Goal: Information Seeking & Learning: Understand process/instructions

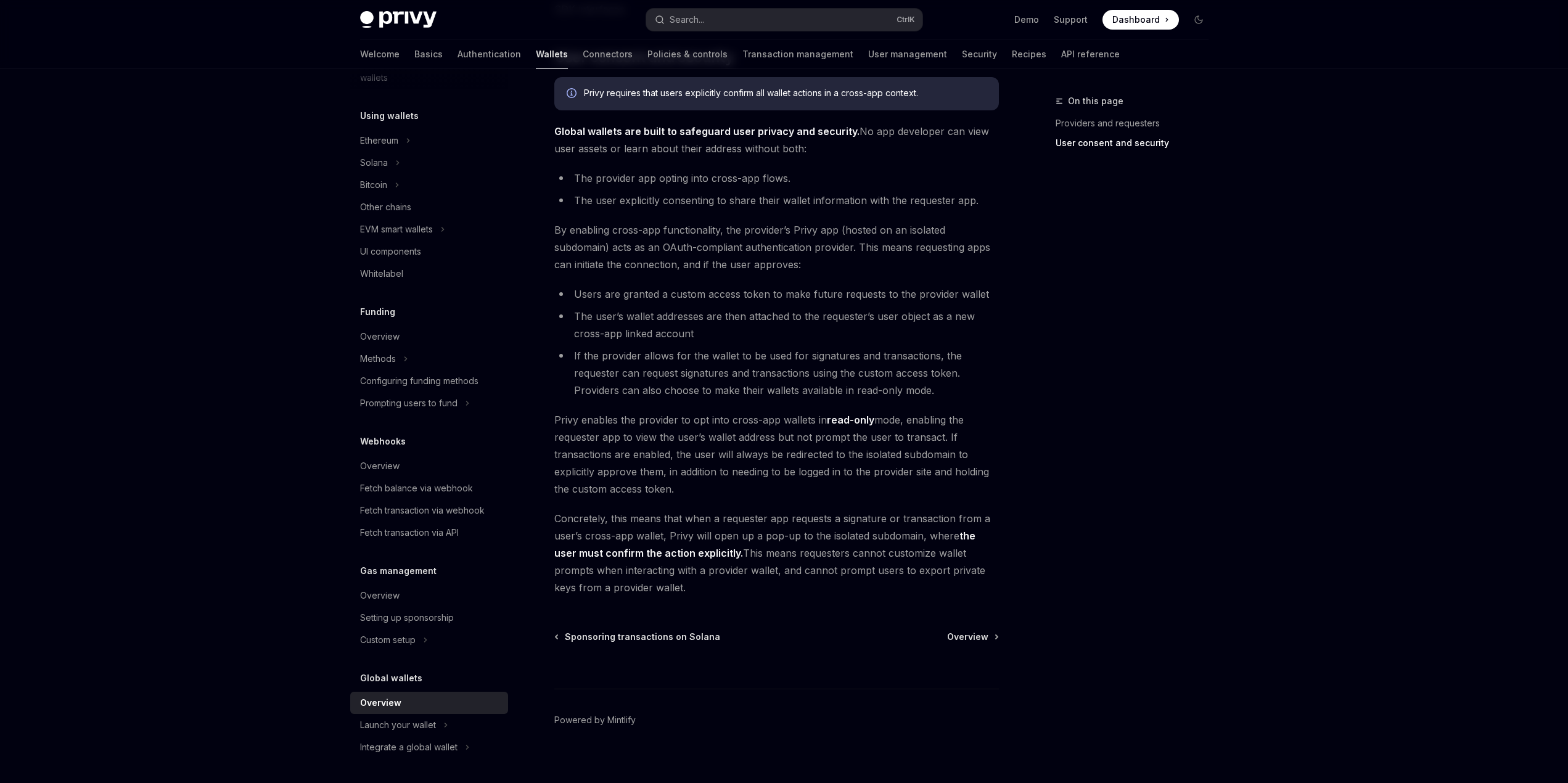
scroll to position [795, 0]
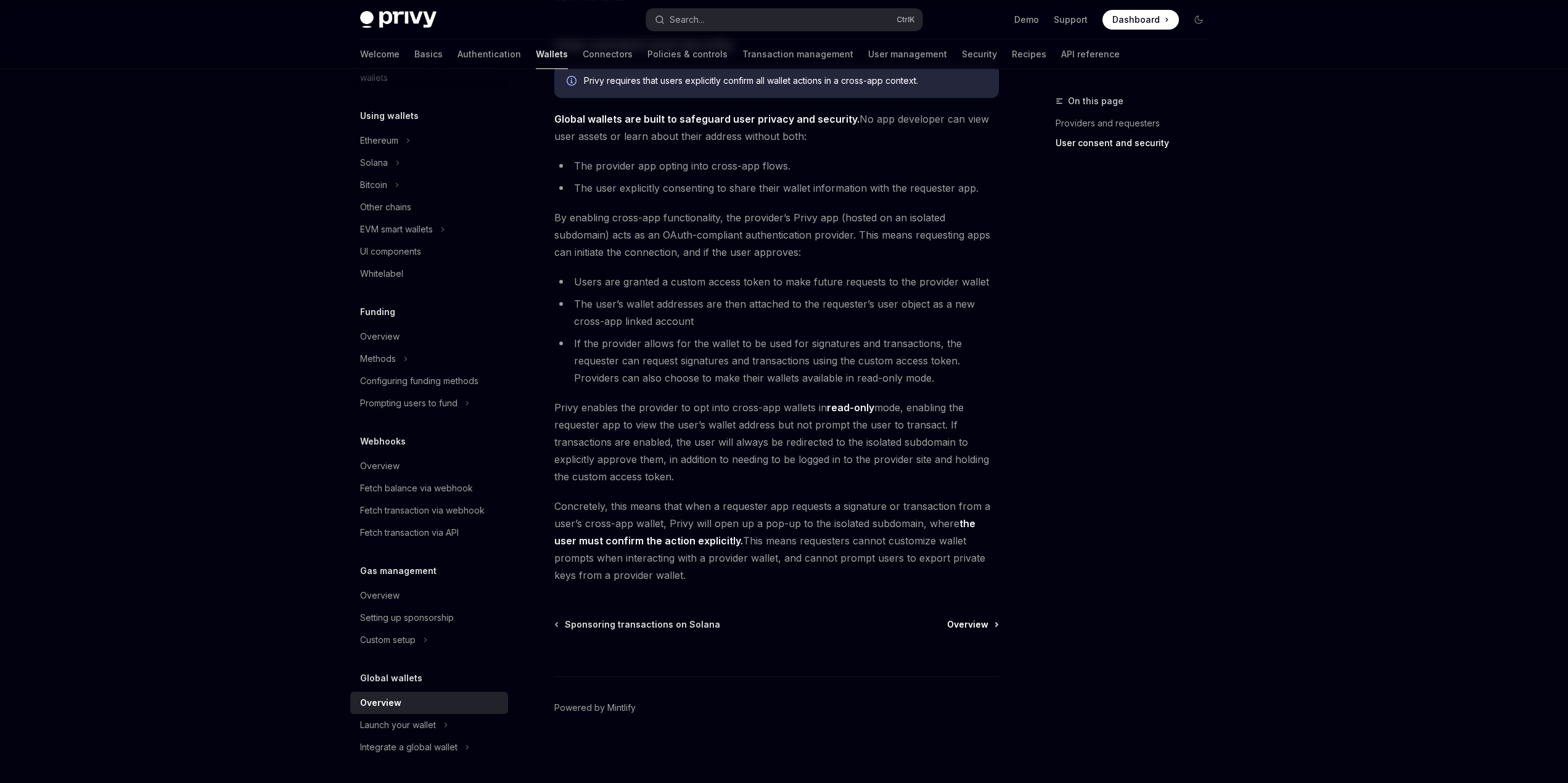
click at [974, 625] on span "Overview" at bounding box center [967, 624] width 41 height 12
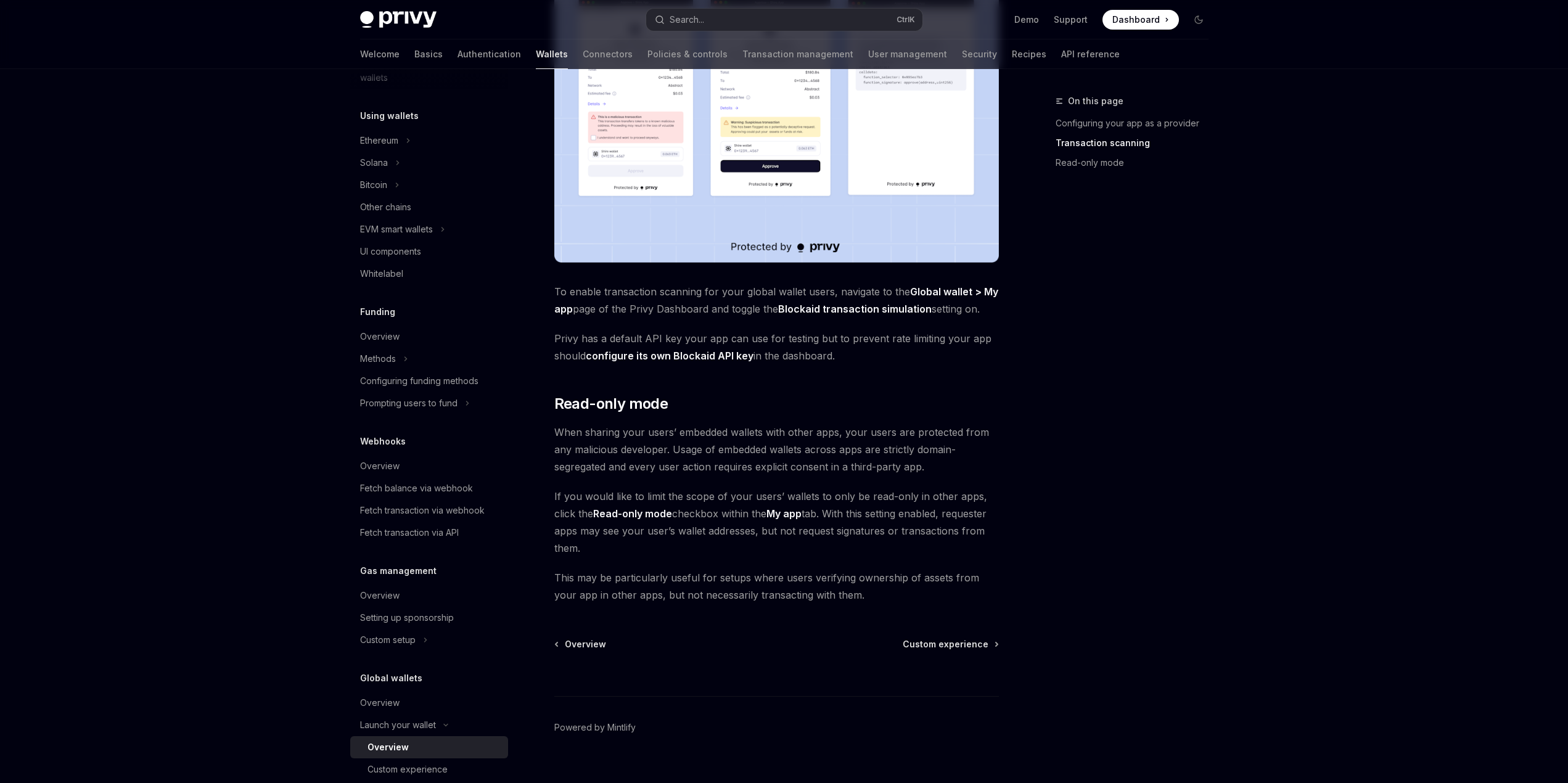
scroll to position [808, 0]
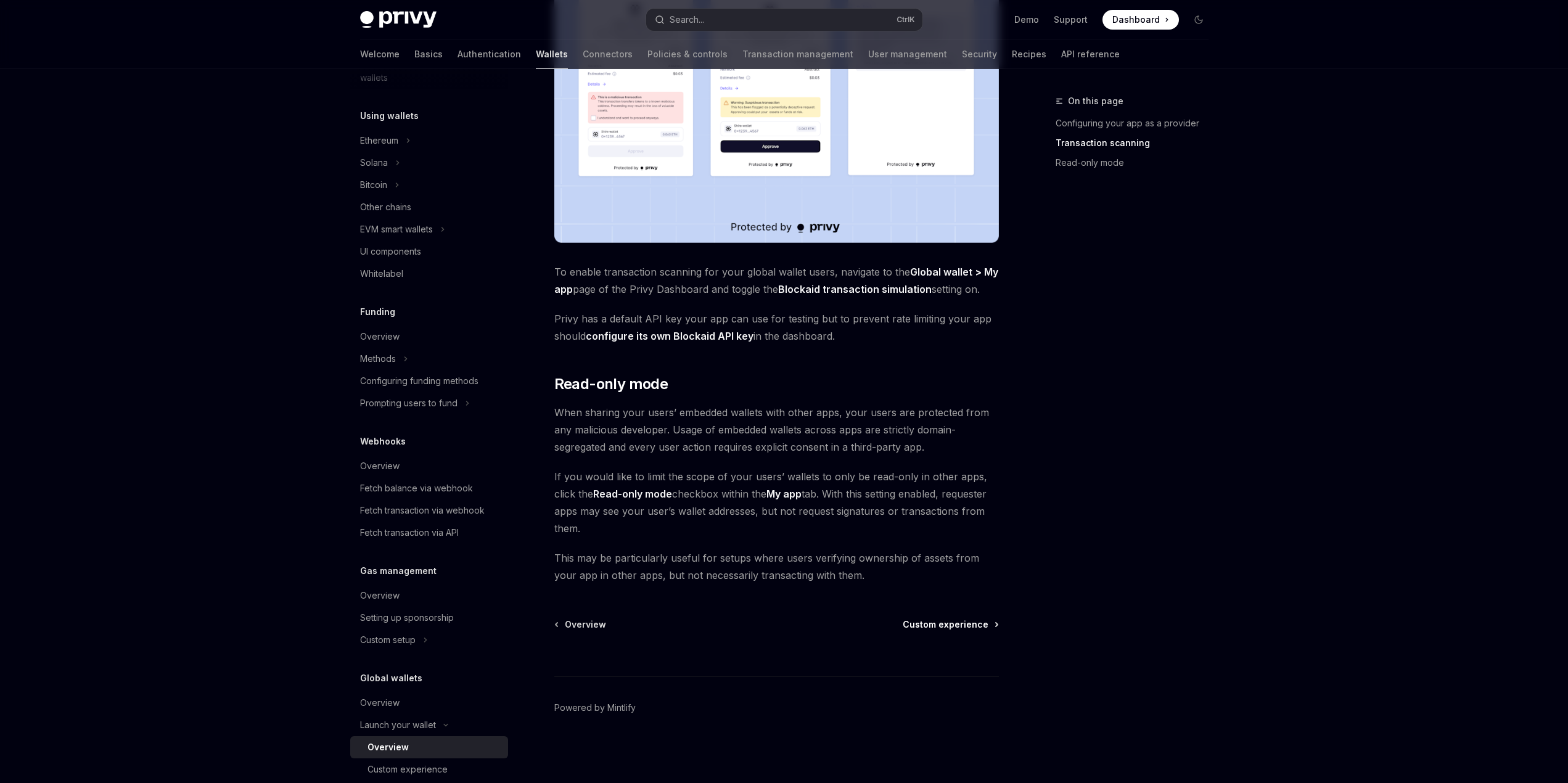
click at [947, 626] on span "Custom experience" at bounding box center [946, 624] width 85 height 12
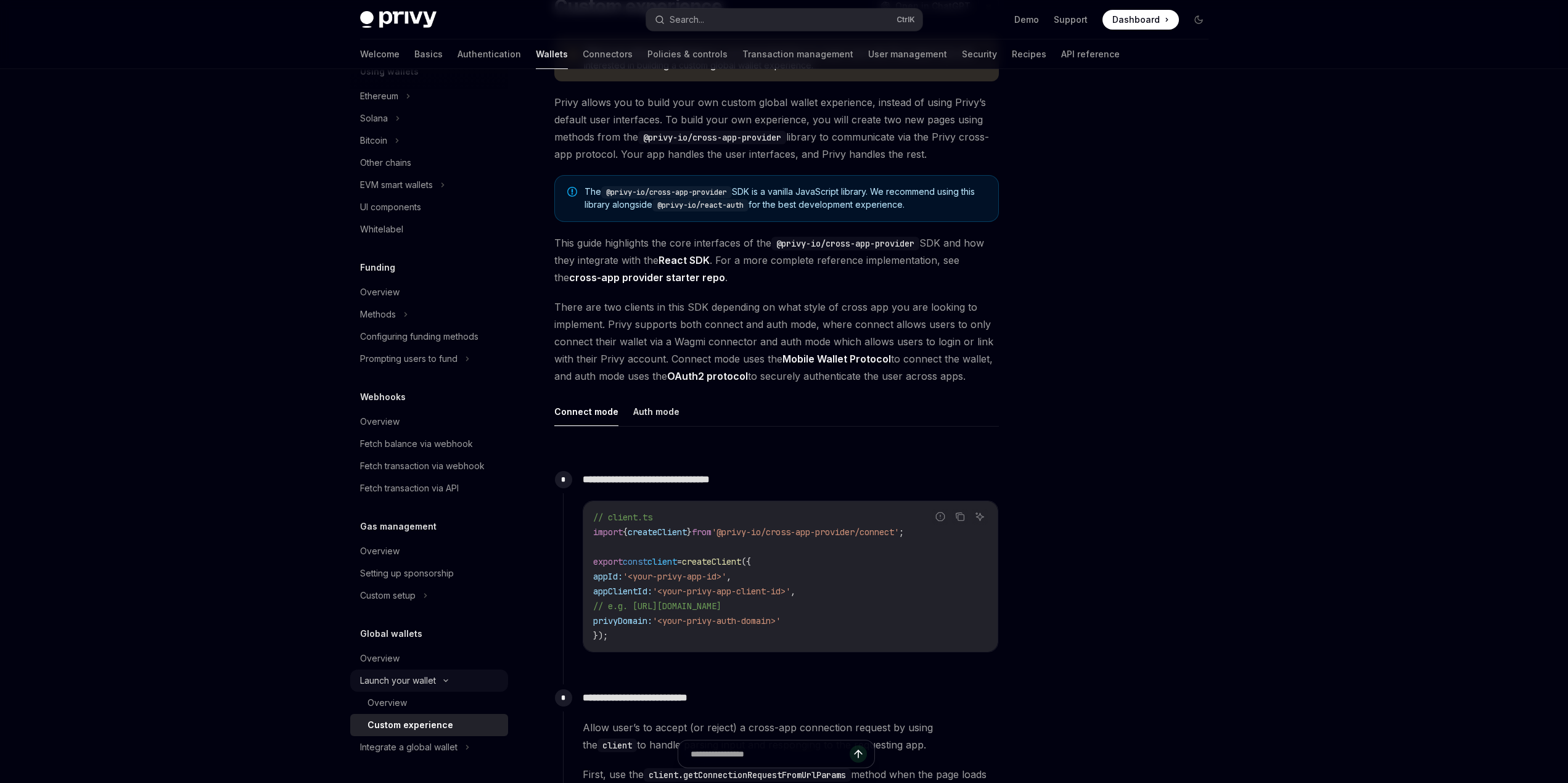
scroll to position [123, 0]
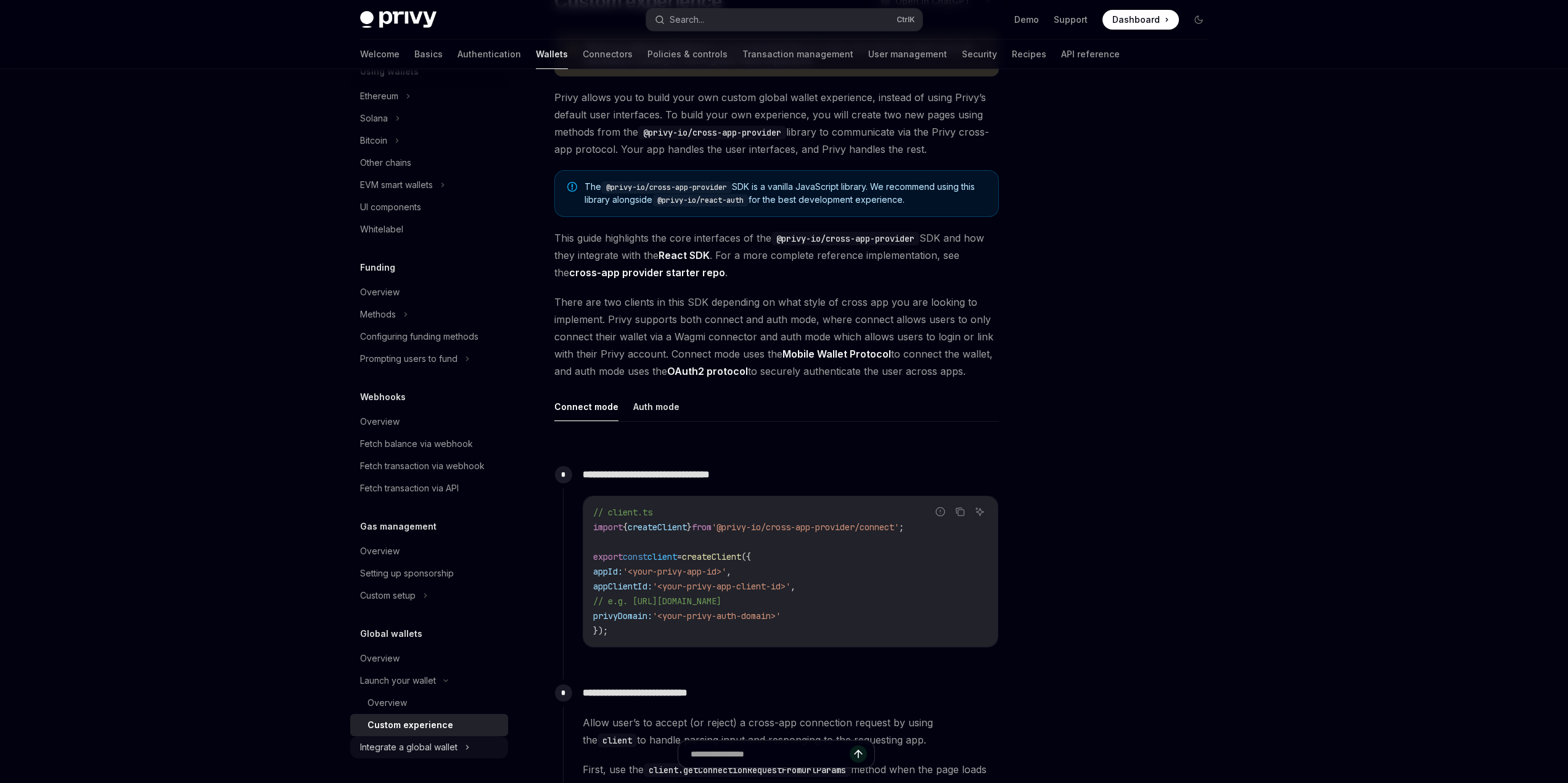
click at [416, 747] on div "Integrate a global wallet" at bounding box center [409, 747] width 98 height 15
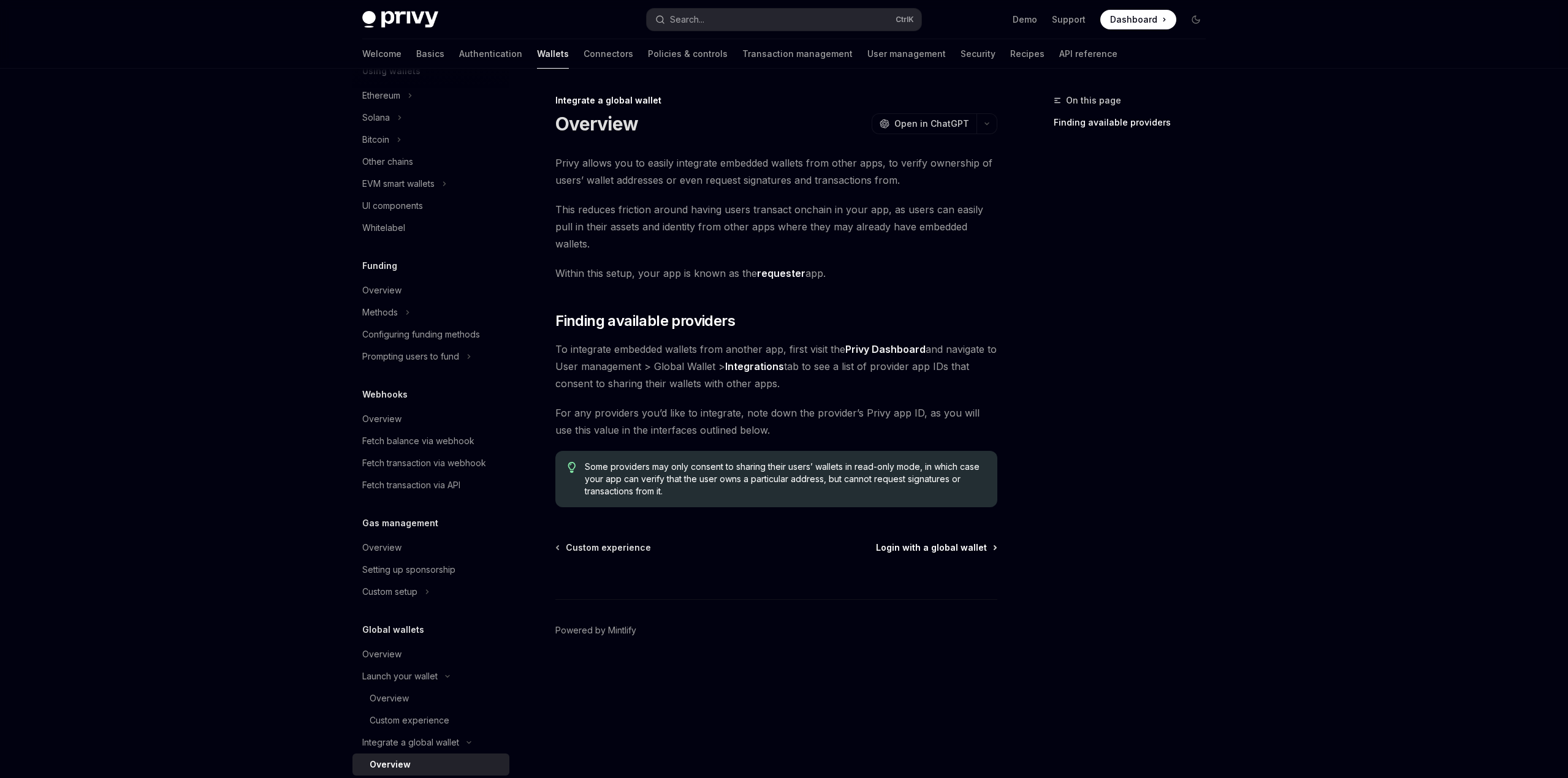
click at [942, 541] on span "Login with a global wallet" at bounding box center [932, 548] width 111 height 12
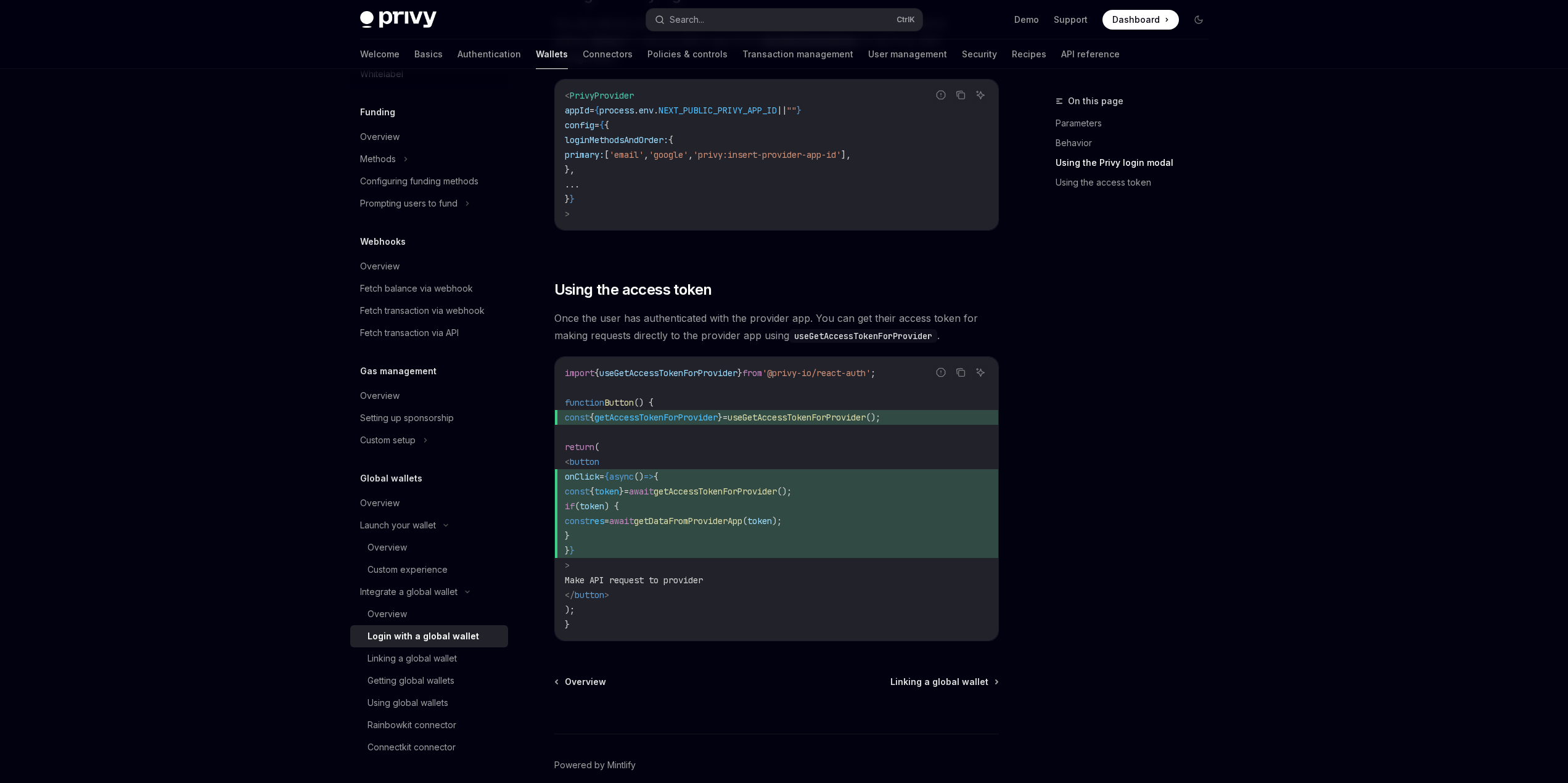
scroll to position [987, 0]
click at [420, 698] on div "Using global wallets" at bounding box center [408, 703] width 81 height 15
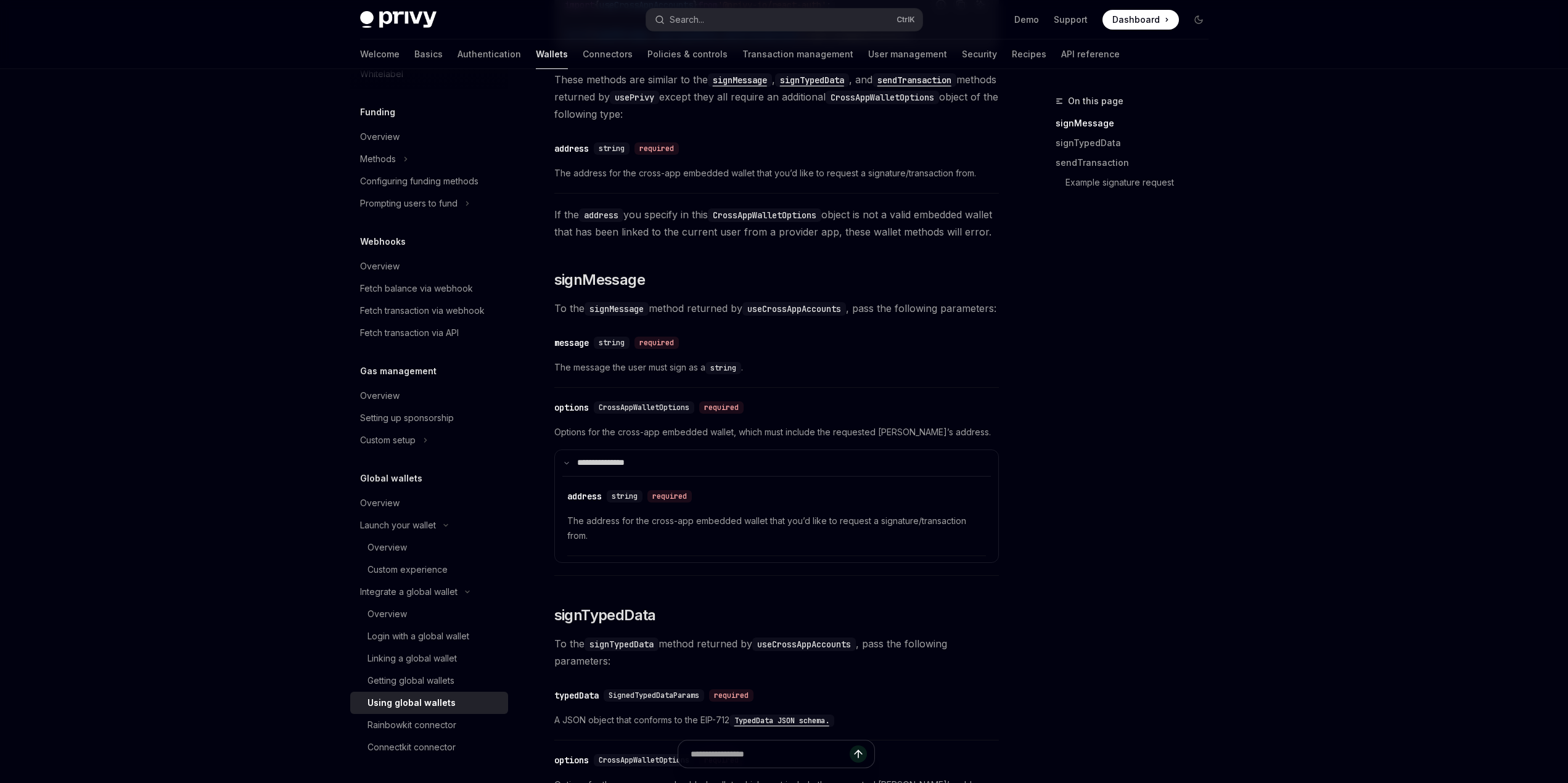
scroll to position [309, 0]
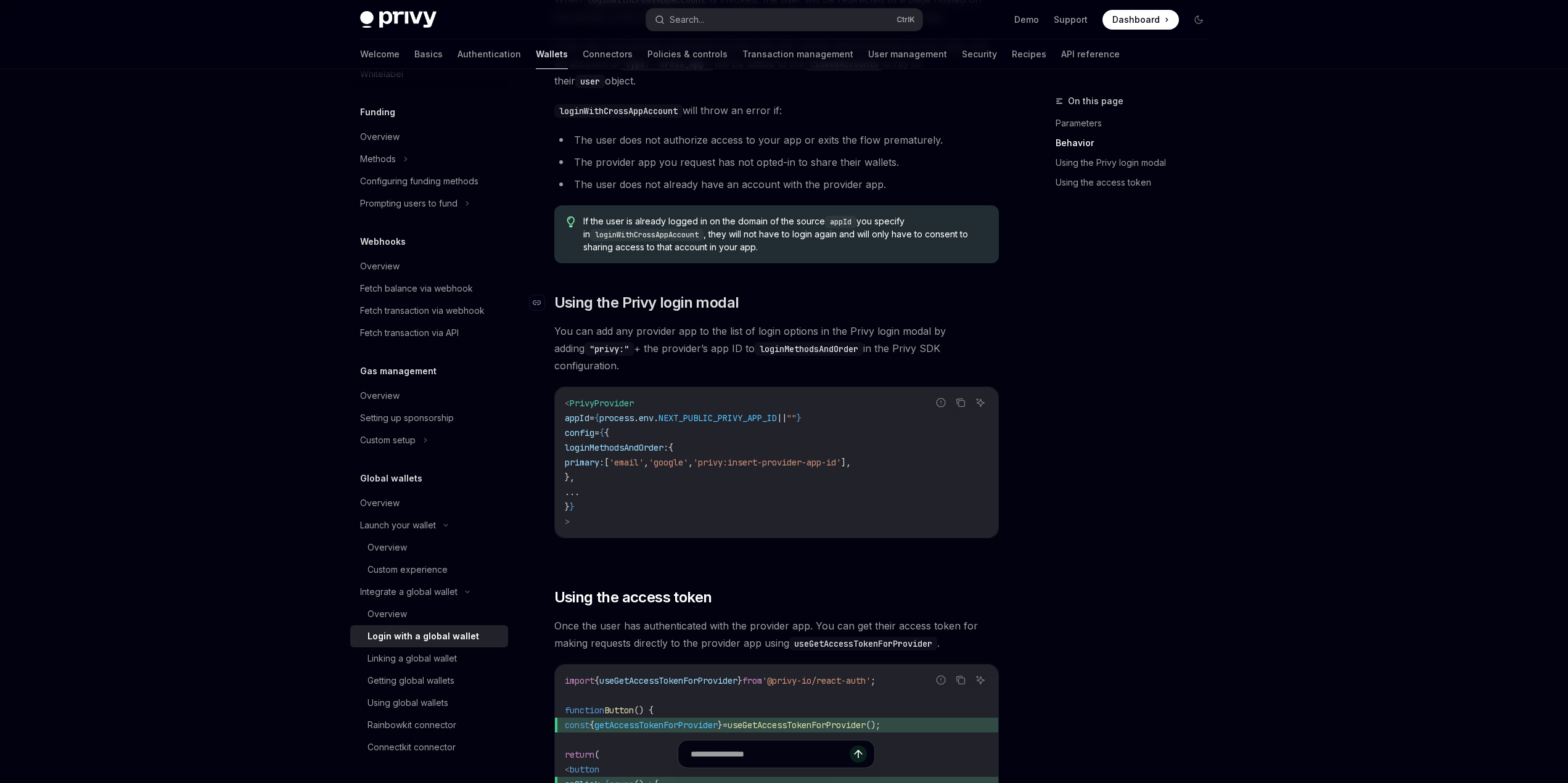
scroll to position [1032, 0]
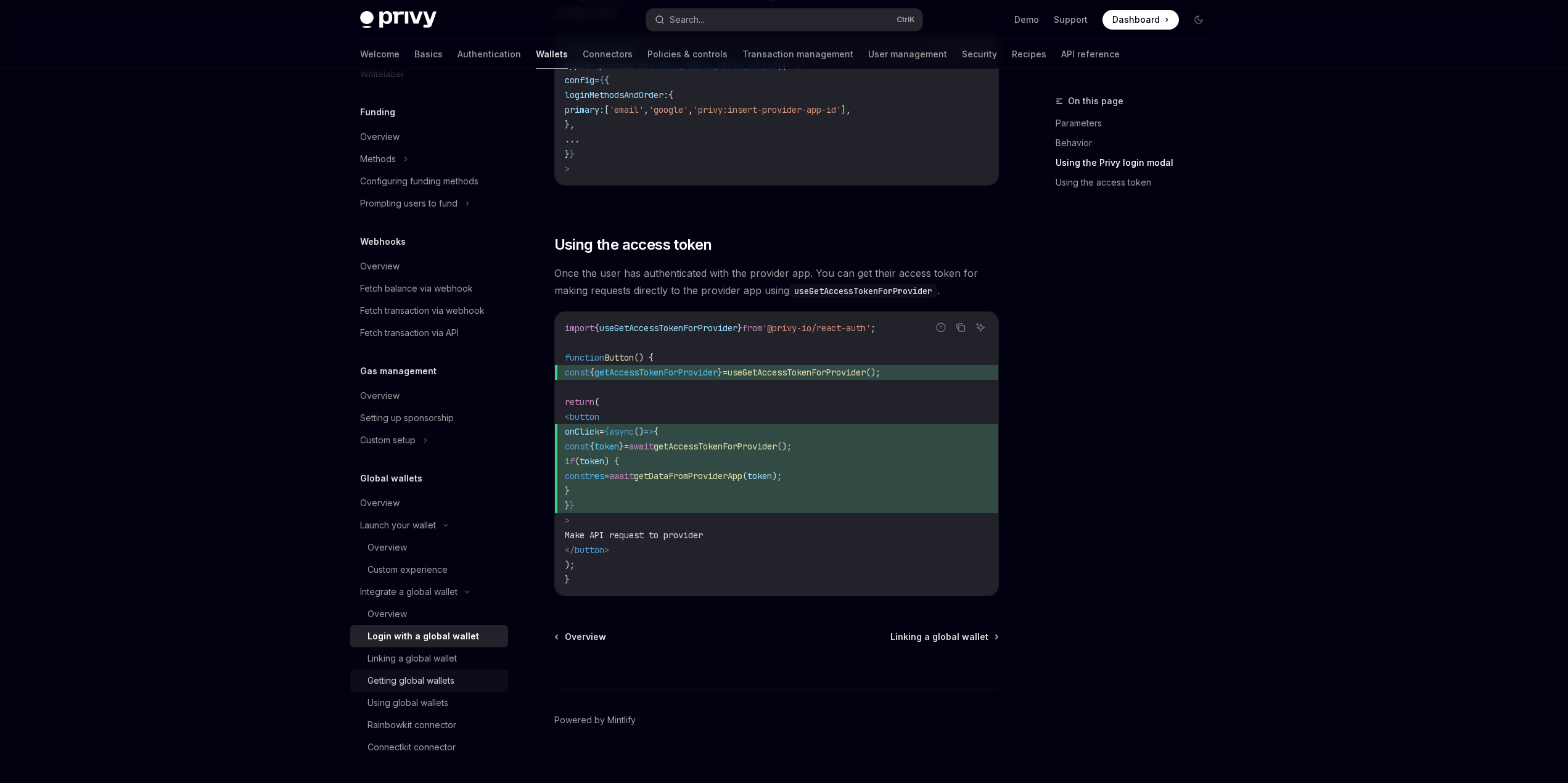
click at [403, 682] on div "Getting global wallets" at bounding box center [411, 680] width 87 height 15
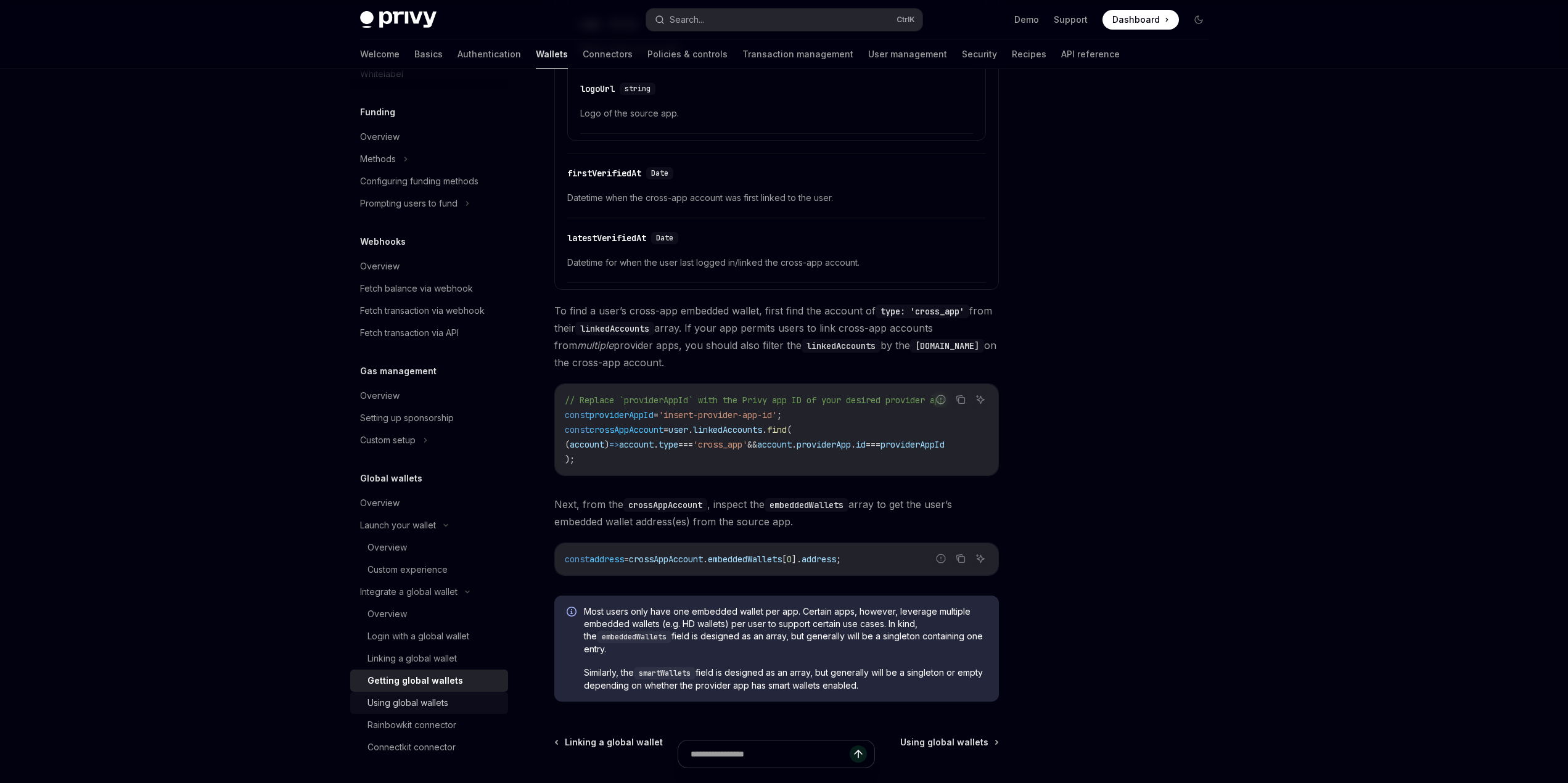
click at [418, 705] on div "Using global wallets" at bounding box center [408, 703] width 81 height 15
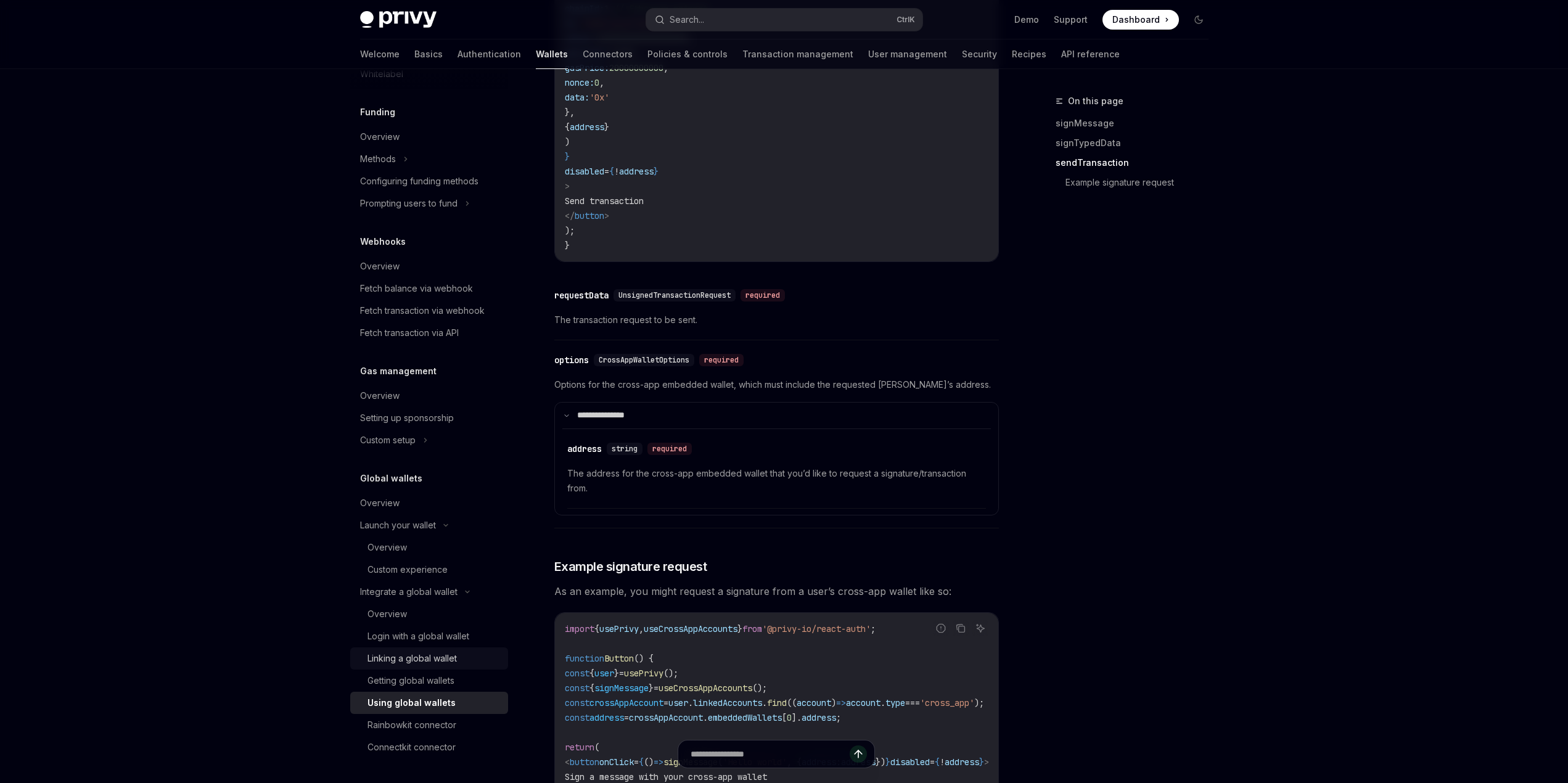
scroll to position [1603, 0]
click at [438, 751] on div "Connectkit connector" at bounding box center [411, 747] width 88 height 15
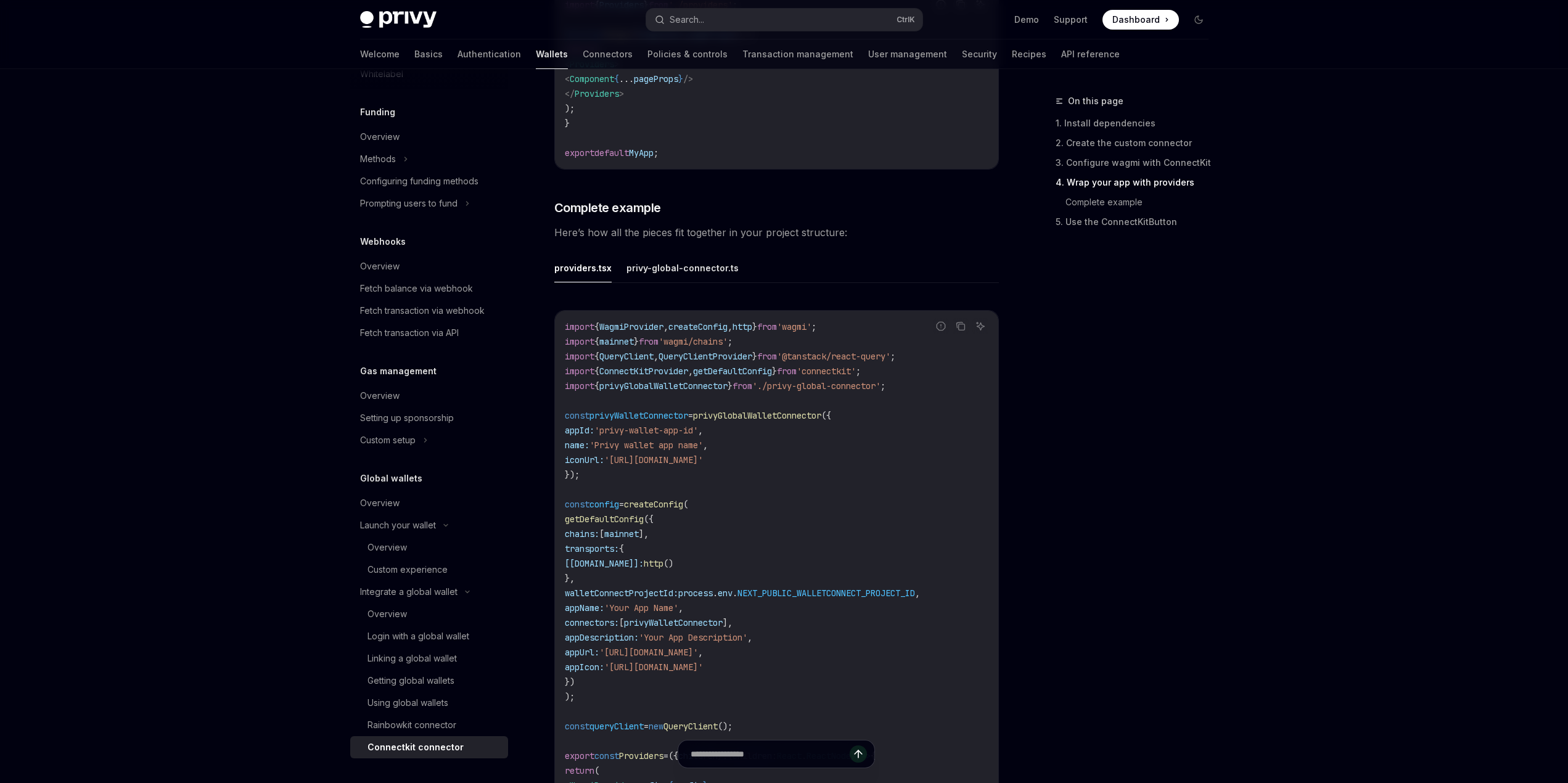
scroll to position [1912, 0]
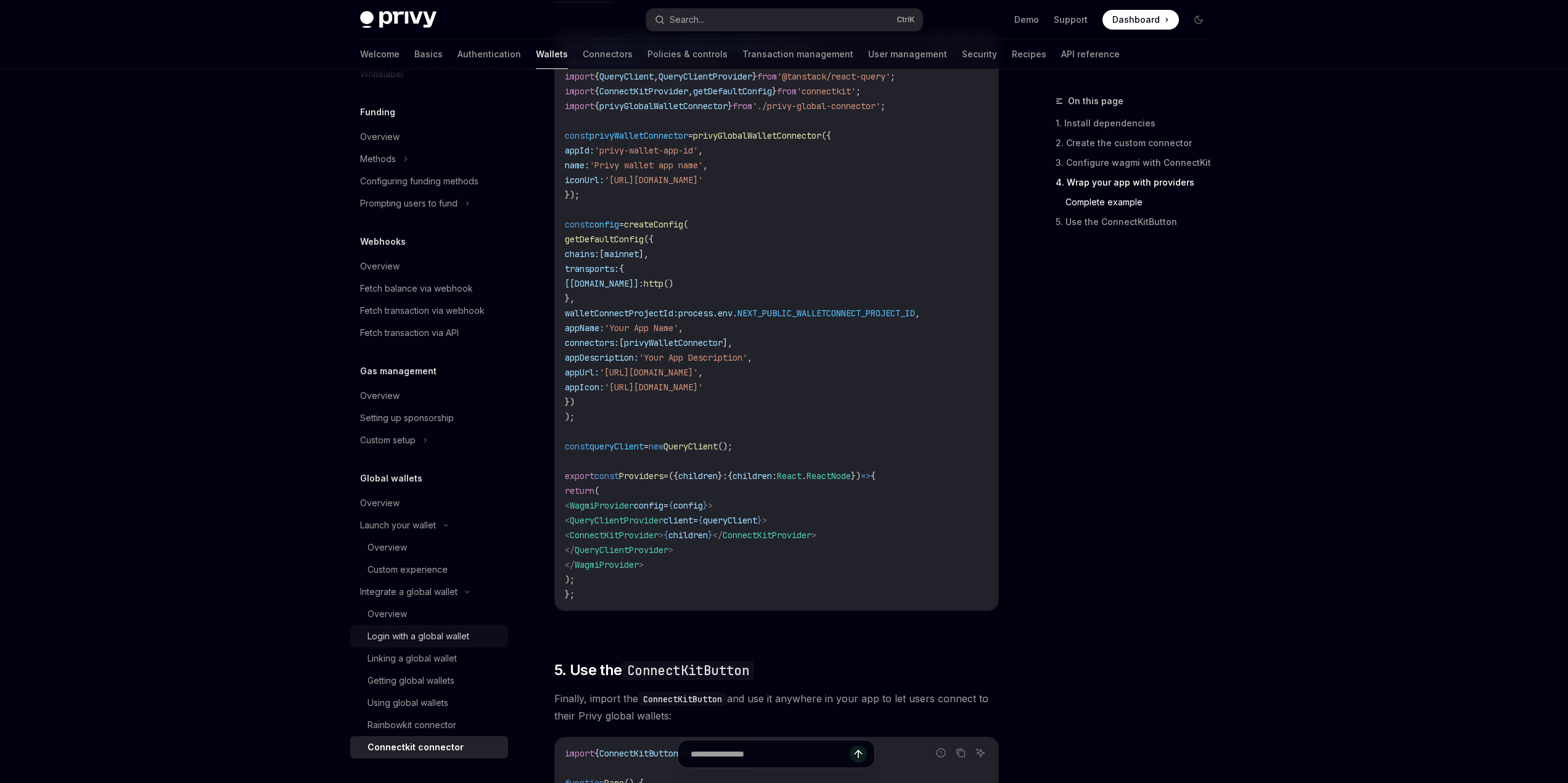
click at [404, 636] on div "Login with a global wallet" at bounding box center [418, 637] width 102 height 15
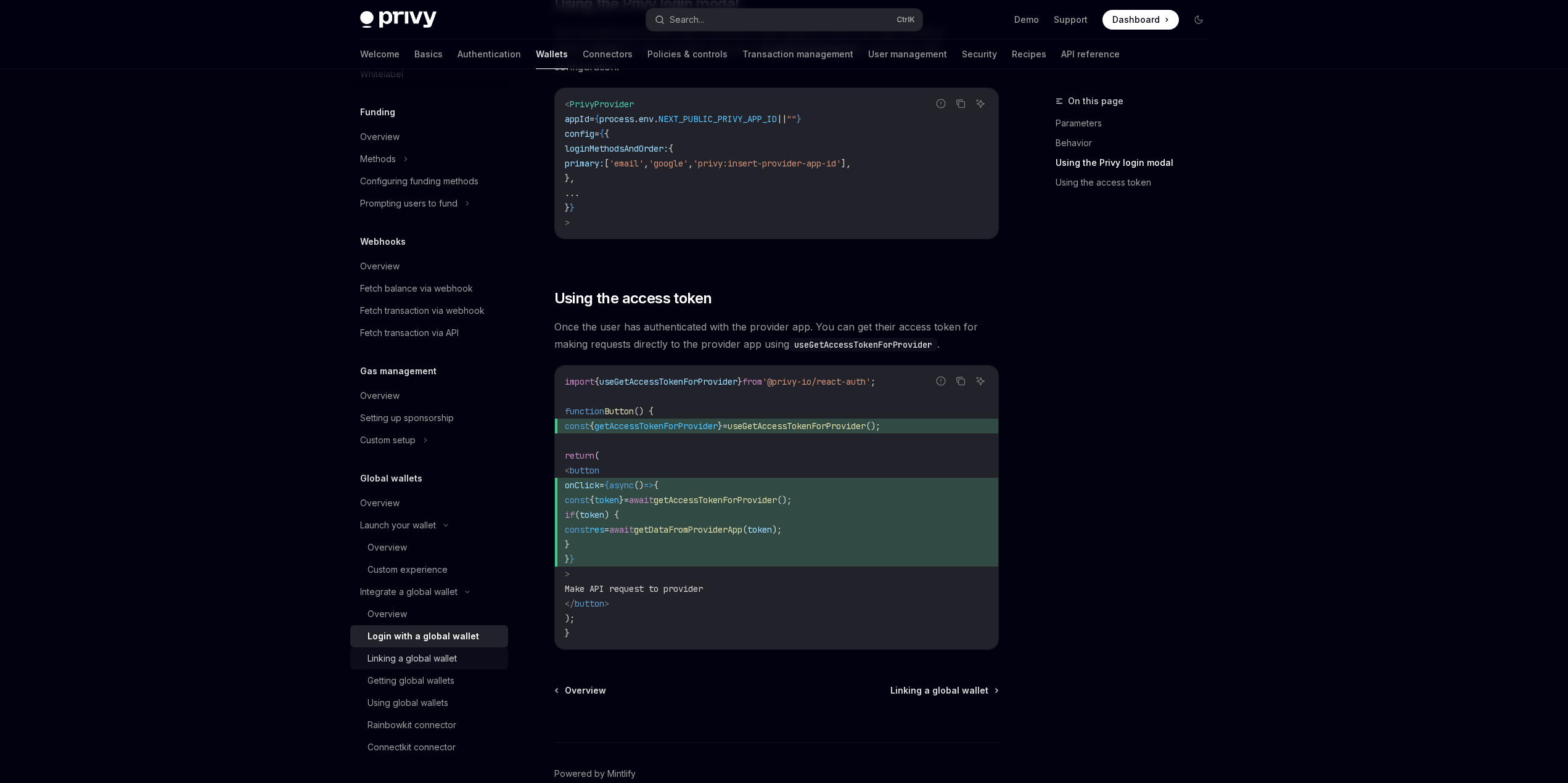
scroll to position [987, 0]
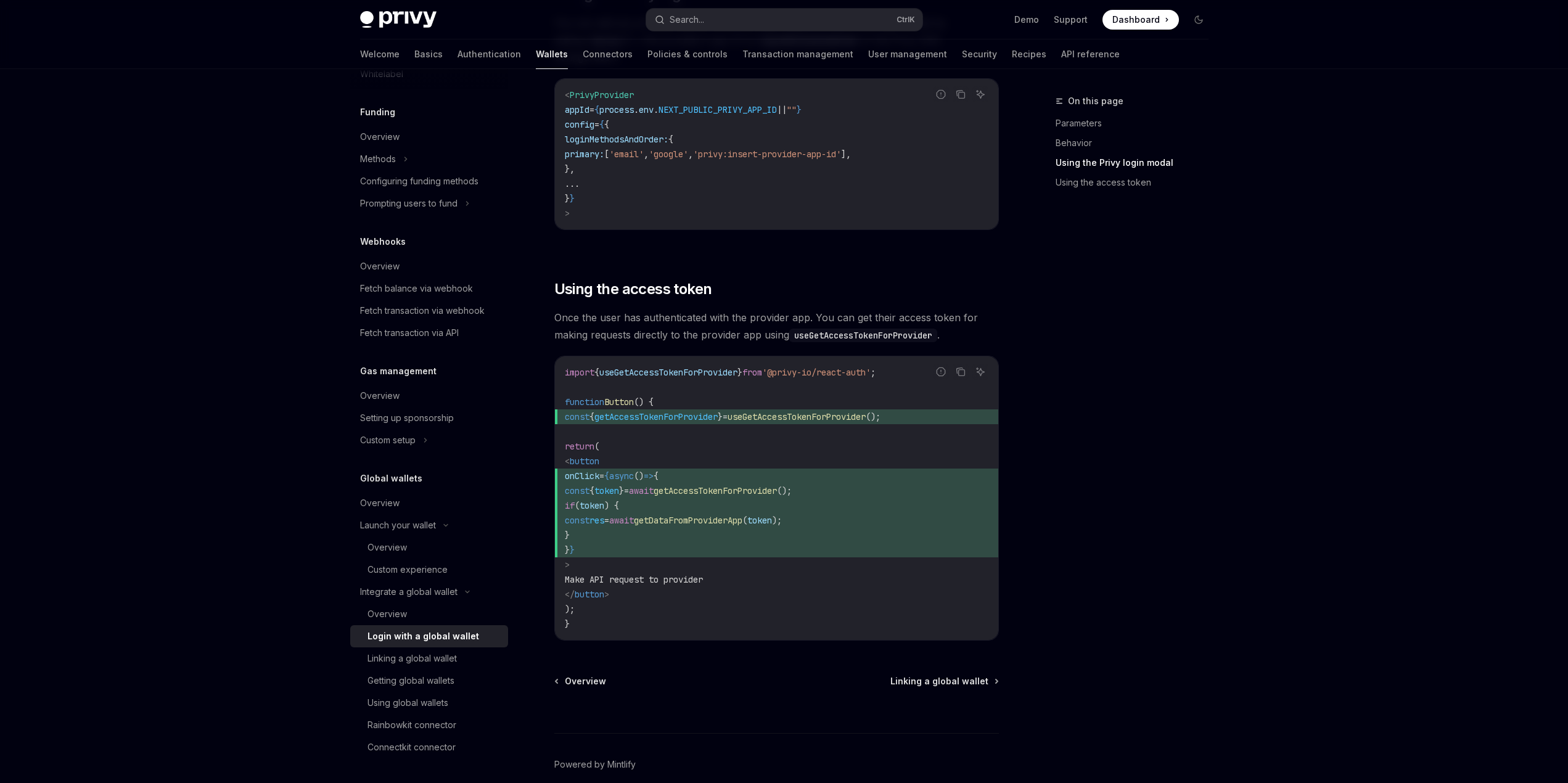
click at [682, 415] on code "import { useGetAccessTokenForProvider } from '@privy-io/react-auth' ; function …" at bounding box center [777, 499] width 424 height 267
click at [899, 416] on code "import { useGetAccessTokenForProvider } from '@privy-io/react-auth' ; function …" at bounding box center [777, 499] width 424 height 267
click at [933, 410] on span "const { getAccessTokenForProvider } = useGetAccessTokenForProvider ();" at bounding box center [777, 417] width 424 height 15
drag, startPoint x: 795, startPoint y: 365, endPoint x: 899, endPoint y: 364, distance: 104.0
click at [899, 365] on code "import { useGetAccessTokenForProvider } from '@privy-io/react-auth' ; function …" at bounding box center [777, 499] width 424 height 267
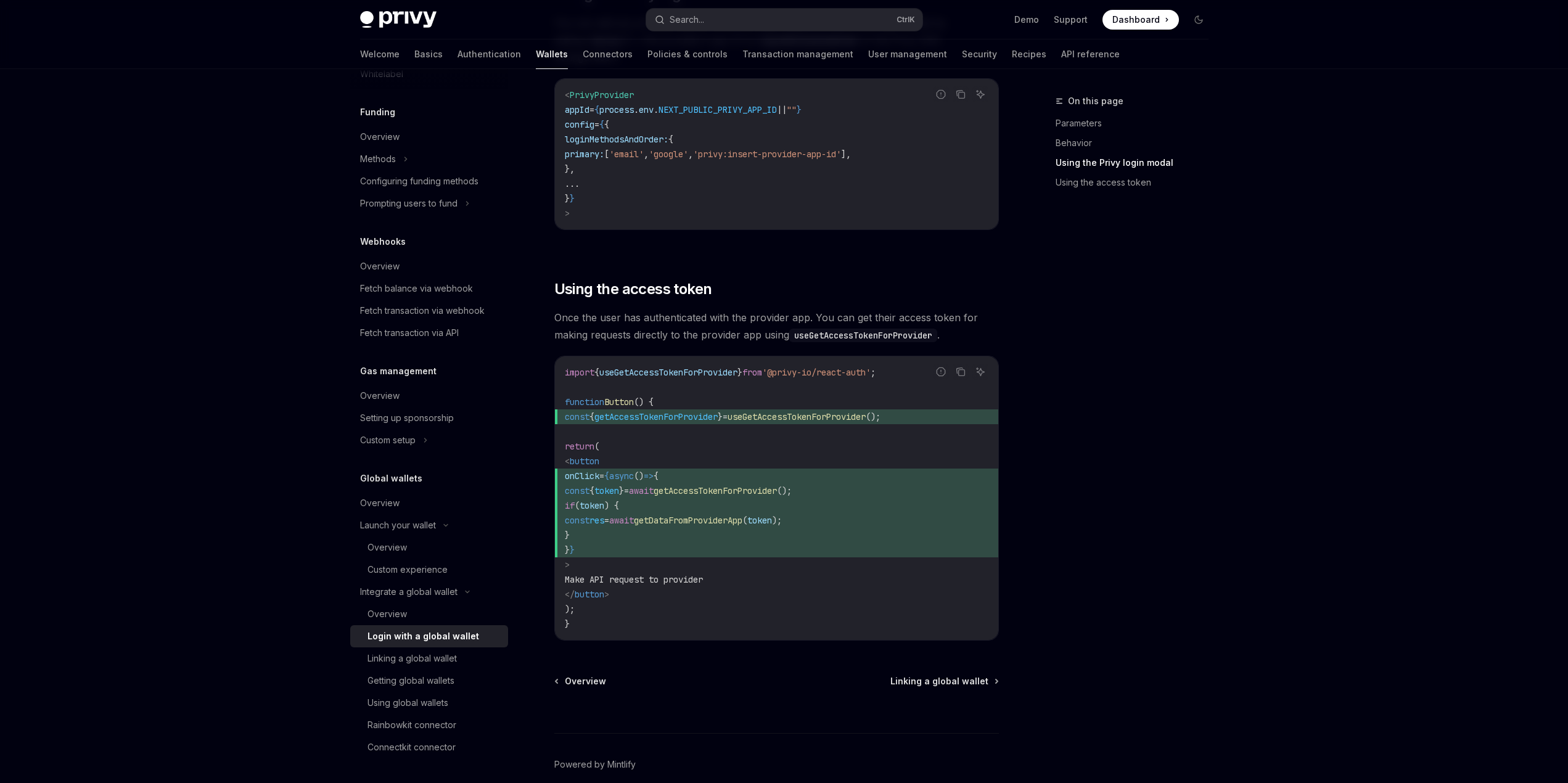
click at [773, 394] on code "import { useGetAccessTokenForProvider } from '@privy-io/react-auth' ; function …" at bounding box center [777, 499] width 424 height 267
drag, startPoint x: 792, startPoint y: 364, endPoint x: 896, endPoint y: 364, distance: 104.0
click at [871, 367] on span "'@privy-io/react-auth'" at bounding box center [816, 372] width 108 height 11
copy span "@privy-io/react-auth"
click at [882, 416] on code "import { useGetAccessTokenForProvider } from '@privy-io/react-auth' ; function …" at bounding box center [777, 499] width 424 height 267
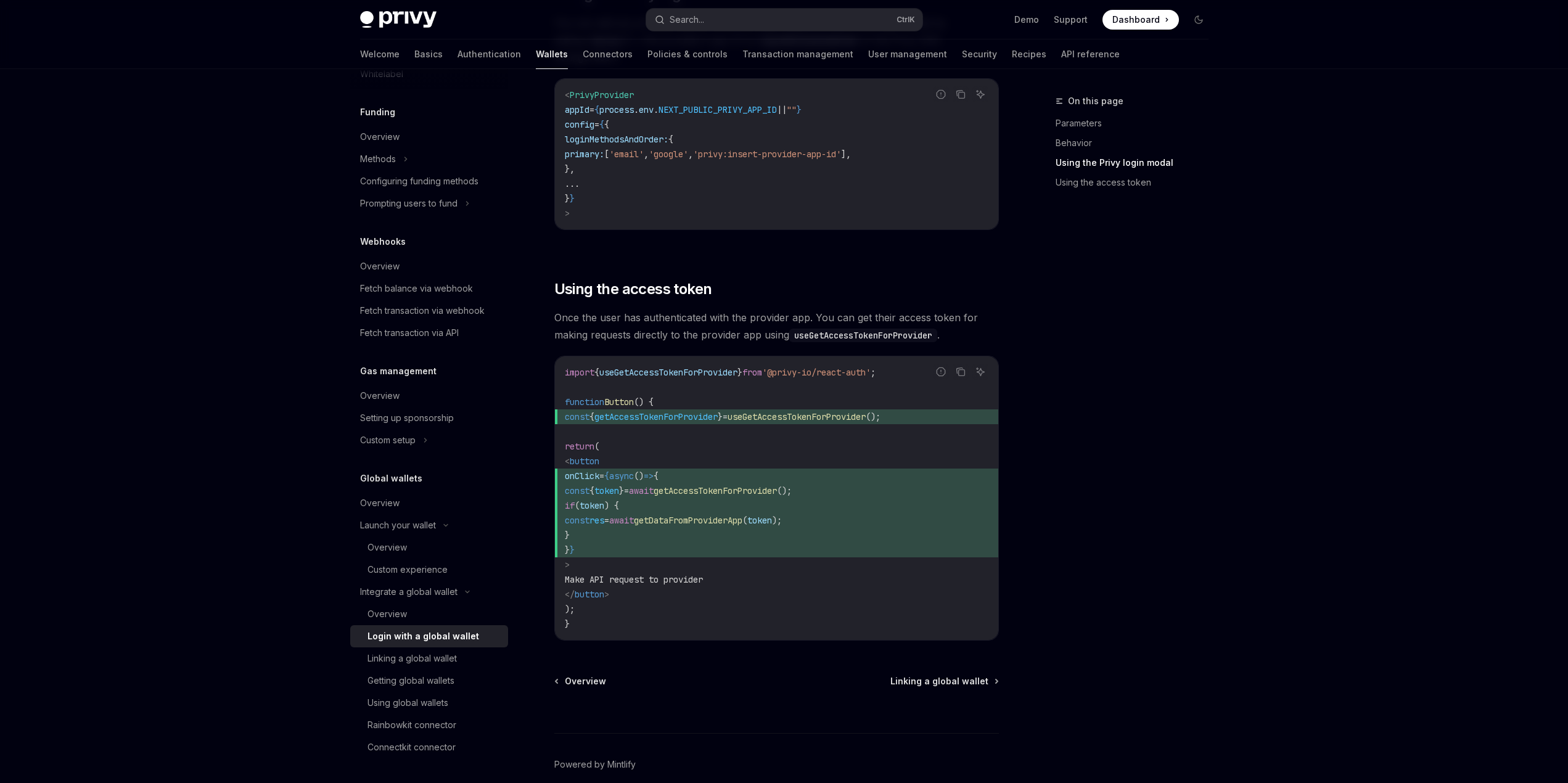
click at [931, 410] on span "const { getAccessTokenForProvider } = useGetAccessTokenForProvider ();" at bounding box center [777, 417] width 424 height 15
click at [574, 412] on span "const" at bounding box center [577, 417] width 24 height 11
drag, startPoint x: 568, startPoint y: 407, endPoint x: 932, endPoint y: 405, distance: 364.0
click at [932, 410] on span "const { getAccessTokenForProvider } = useGetAccessTokenForProvider ();" at bounding box center [777, 417] width 424 height 15
drag, startPoint x: 909, startPoint y: 360, endPoint x: 689, endPoint y: 361, distance: 220.0
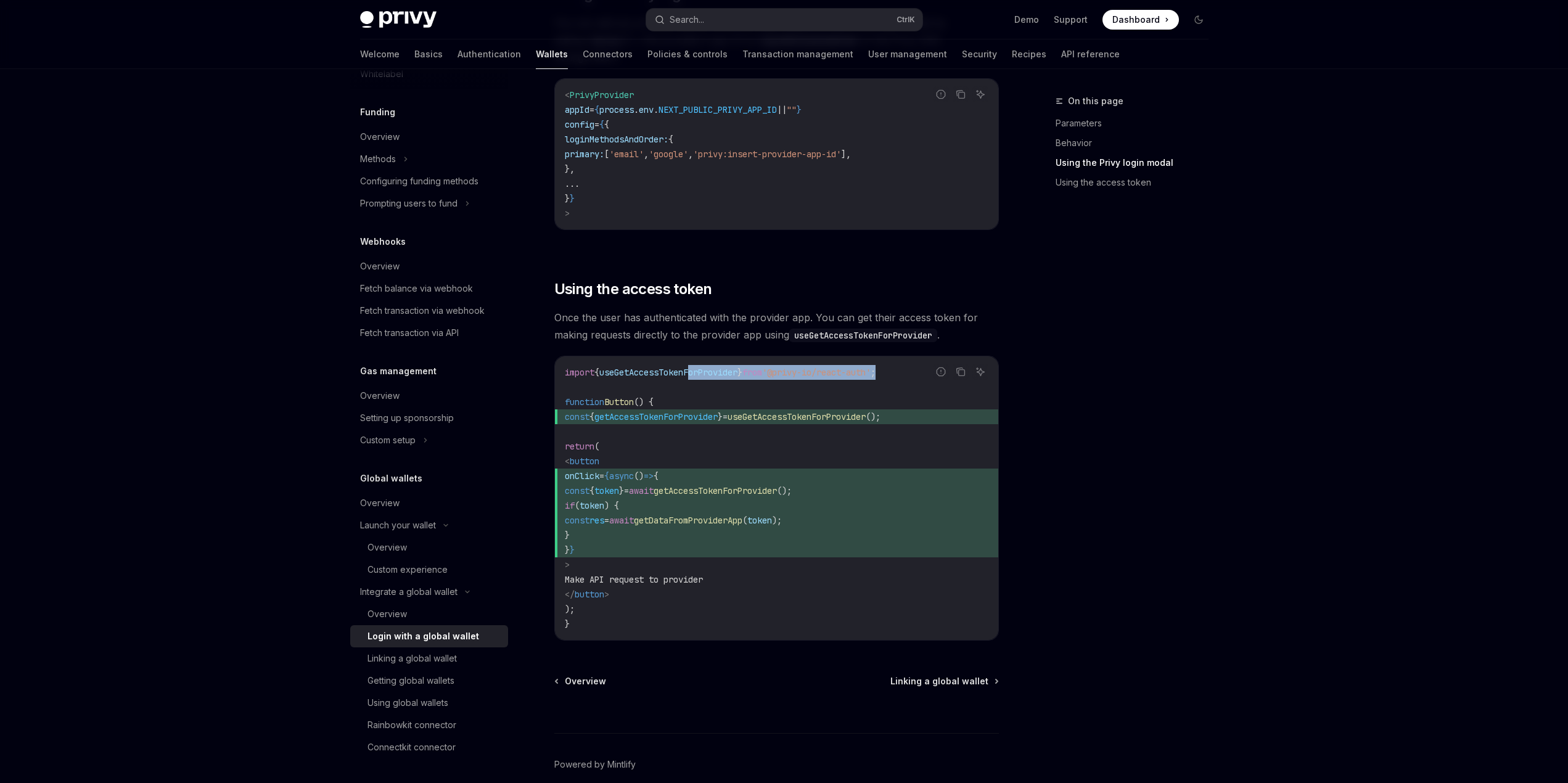
click at [698, 365] on code "import { useGetAccessTokenForProvider } from '@privy-io/react-auth' ; function …" at bounding box center [777, 499] width 424 height 267
click at [674, 367] on code "import { useGetAccessTokenForProvider } from '@privy-io/react-auth' ; function …" at bounding box center [777, 499] width 424 height 267
copy span "useGetAccessTokenForProvider"
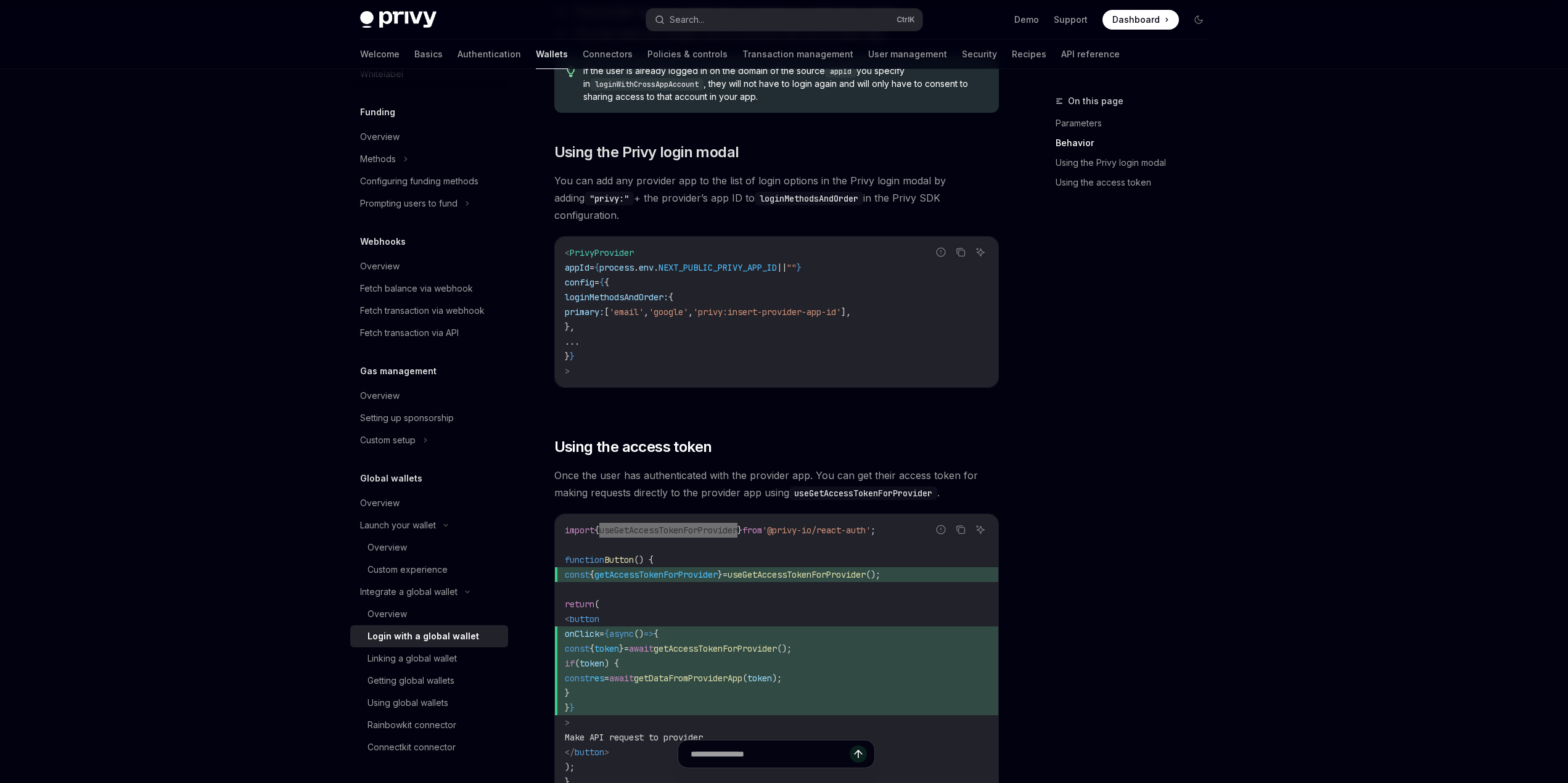
scroll to position [846, 0]
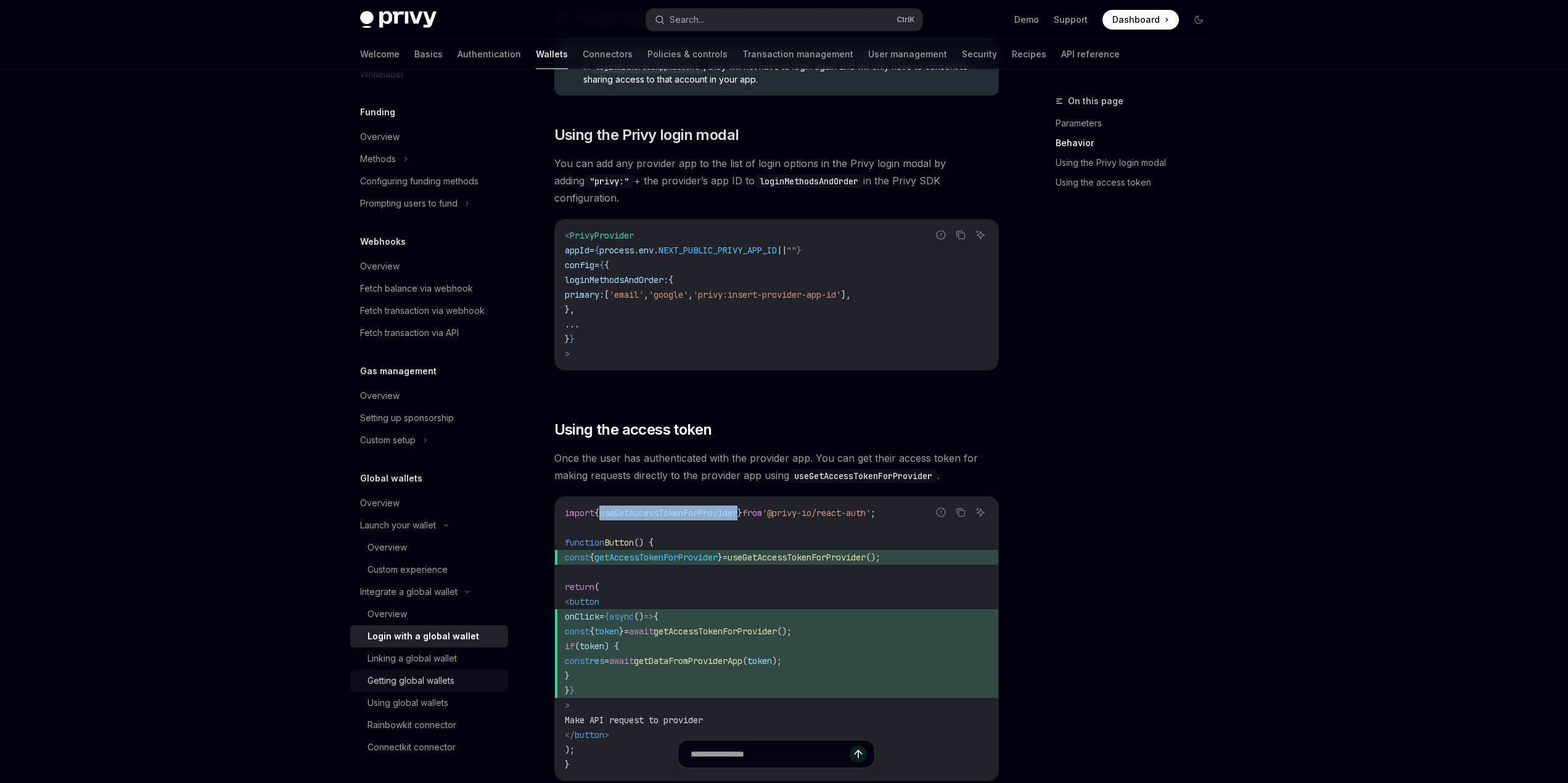
click at [431, 682] on div "Getting global wallets" at bounding box center [411, 680] width 87 height 15
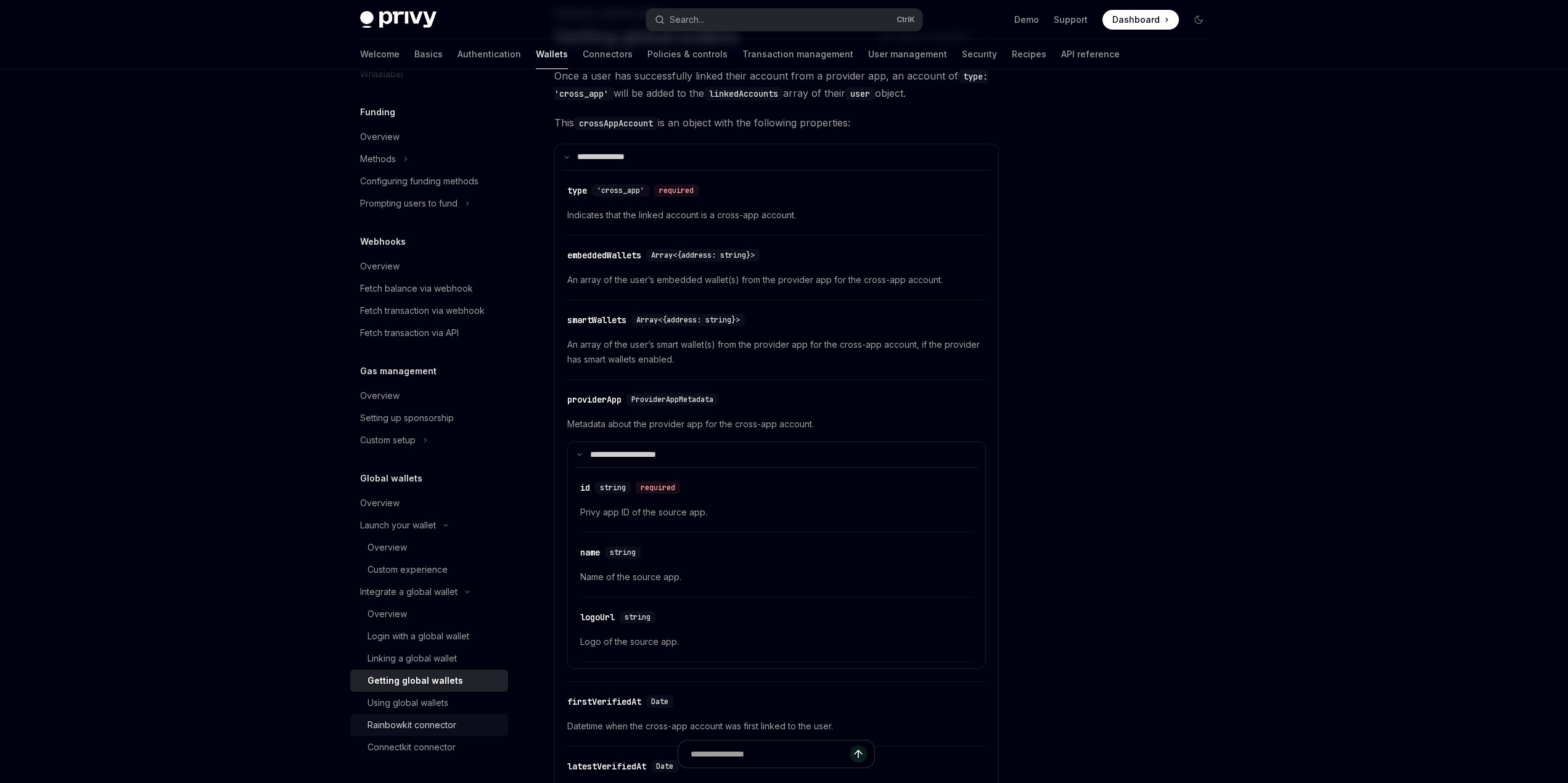
scroll to position [123, 0]
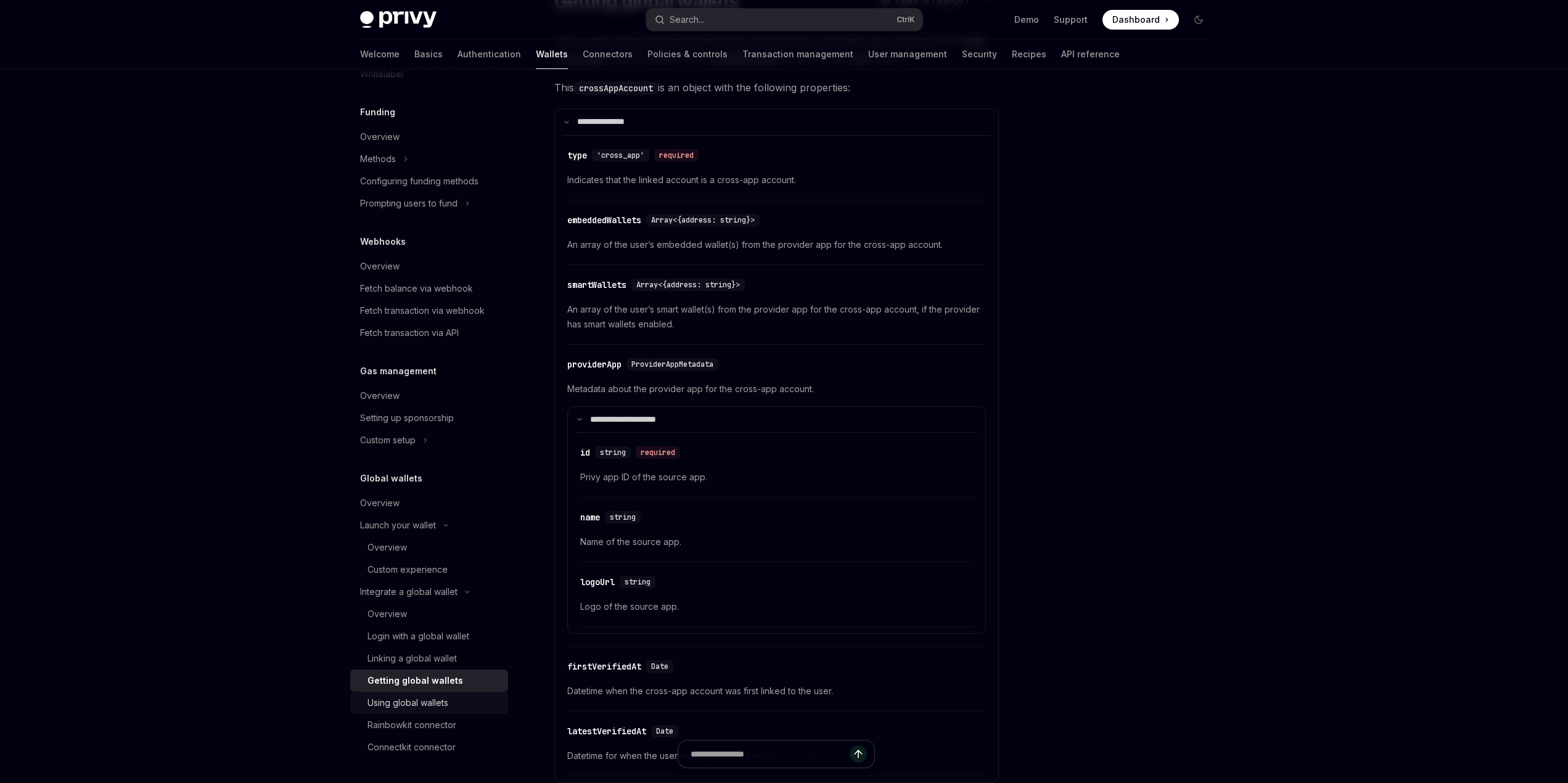
click at [435, 712] on link "Using global wallets" at bounding box center [429, 703] width 158 height 22
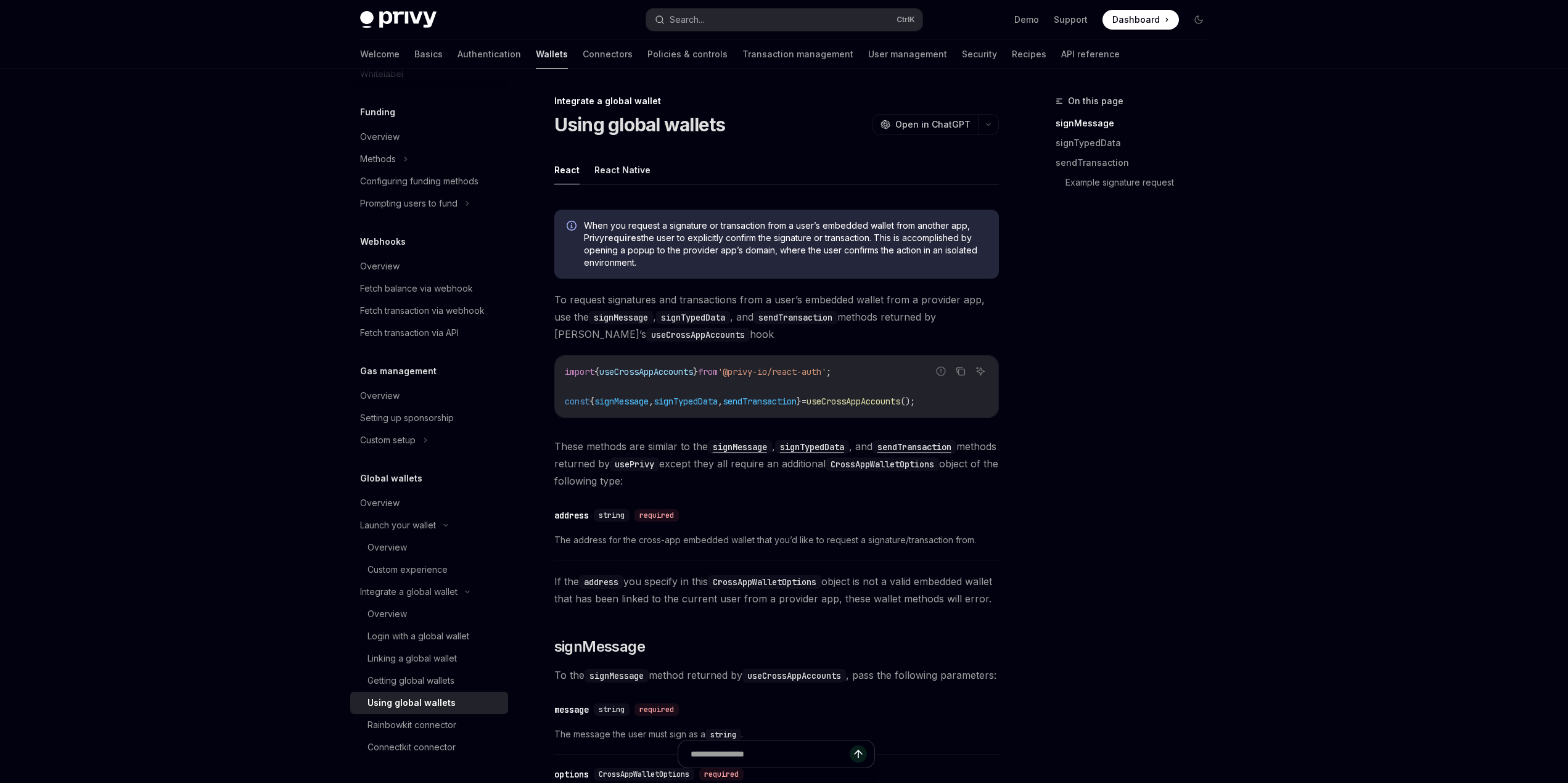
type textarea "*"
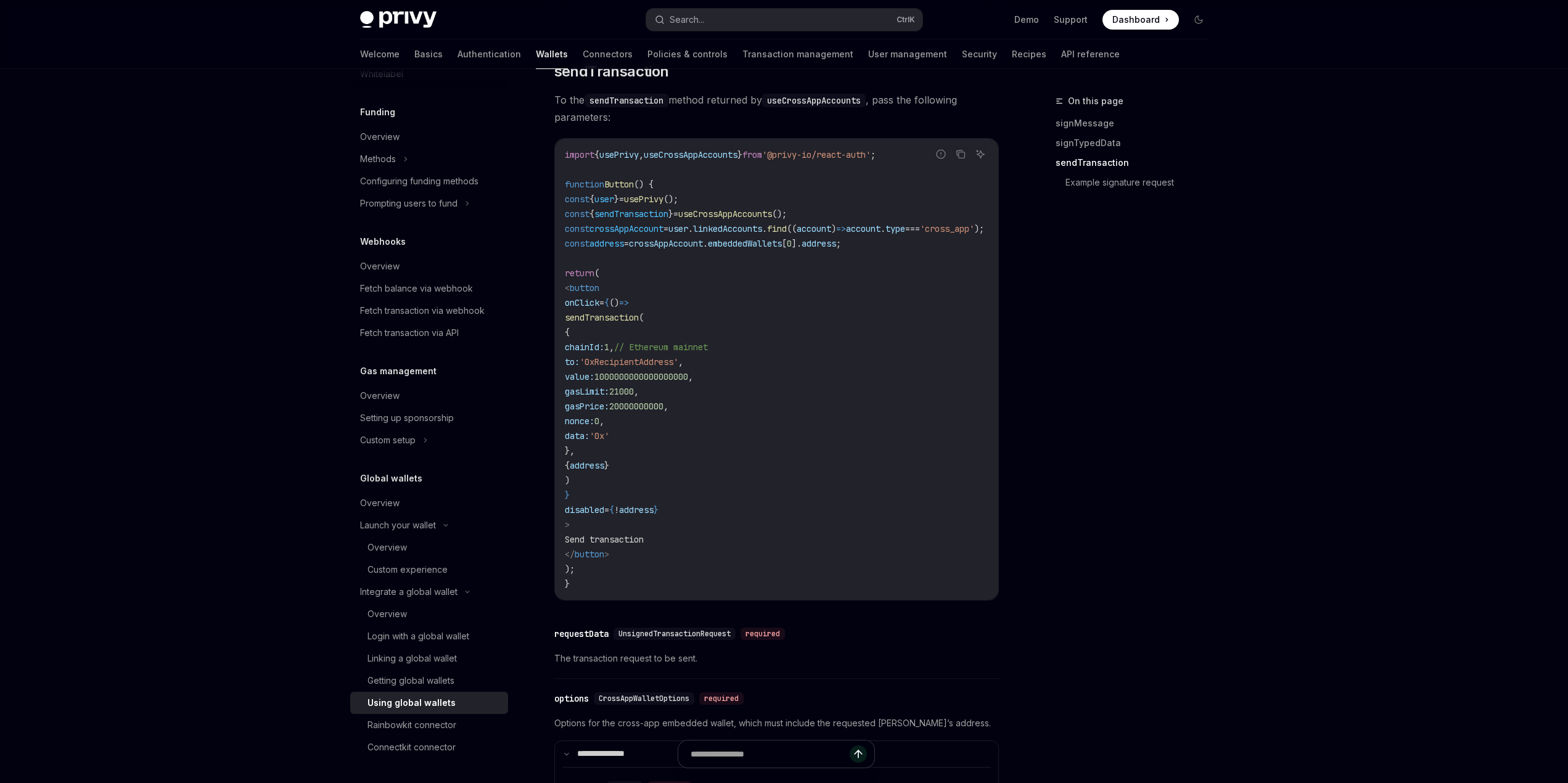
scroll to position [1234, 0]
